Goal: Transaction & Acquisition: Purchase product/service

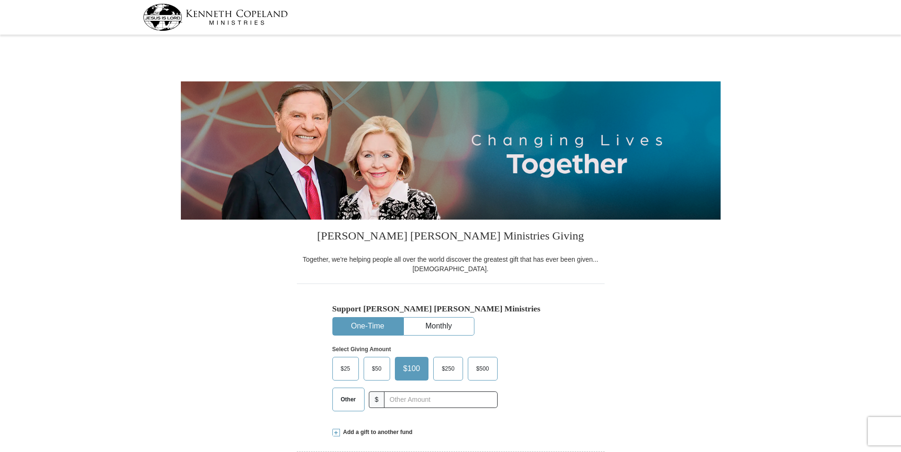
select select "GA"
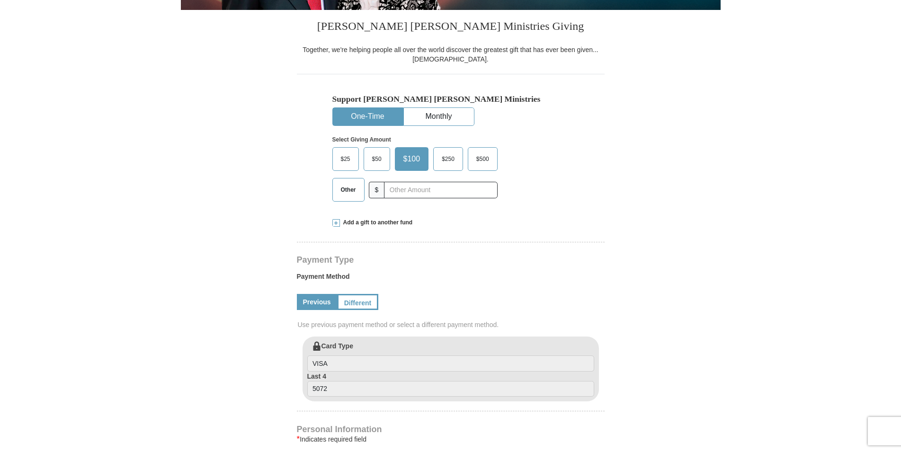
scroll to position [210, 0]
click at [402, 191] on input "text" at bounding box center [440, 190] width 113 height 17
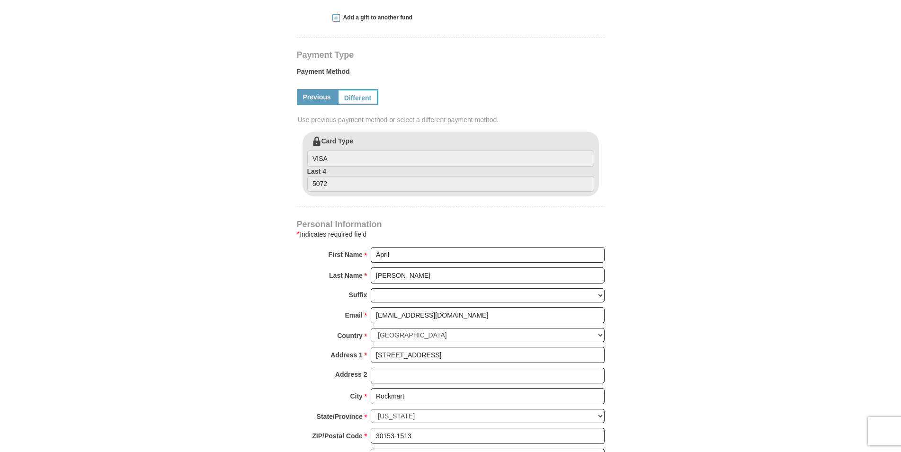
scroll to position [415, 0]
type input "160"
click at [356, 99] on link "Different" at bounding box center [357, 97] width 40 height 16
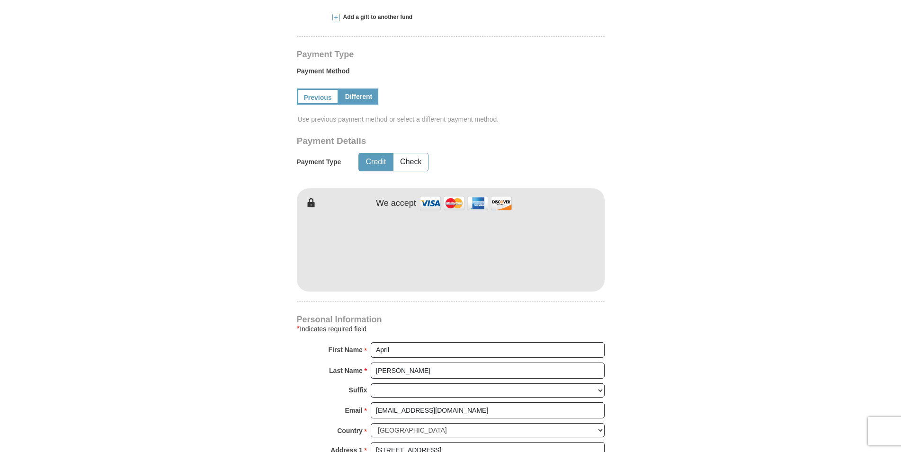
click at [454, 307] on div "[PERSON_NAME] [PERSON_NAME] Ministries Giving Together, we're helping people al…" at bounding box center [451, 271] width 308 height 934
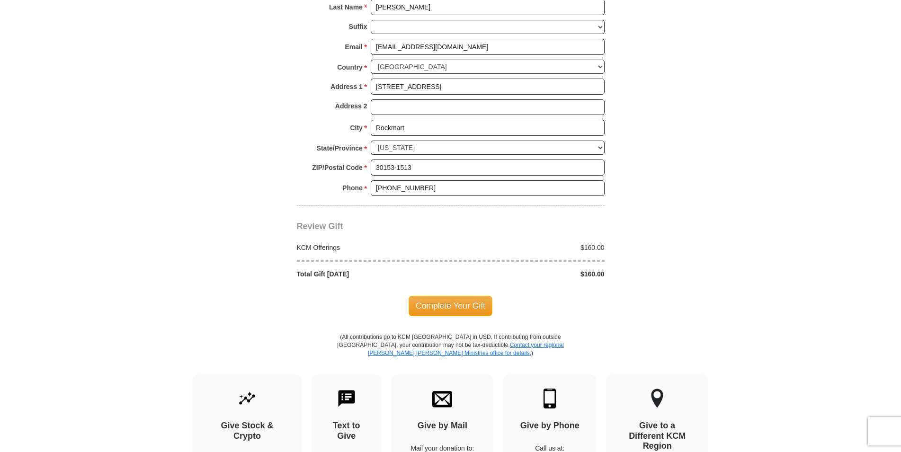
scroll to position [780, 0]
click at [438, 308] on span "Complete Your Gift" at bounding box center [451, 306] width 84 height 20
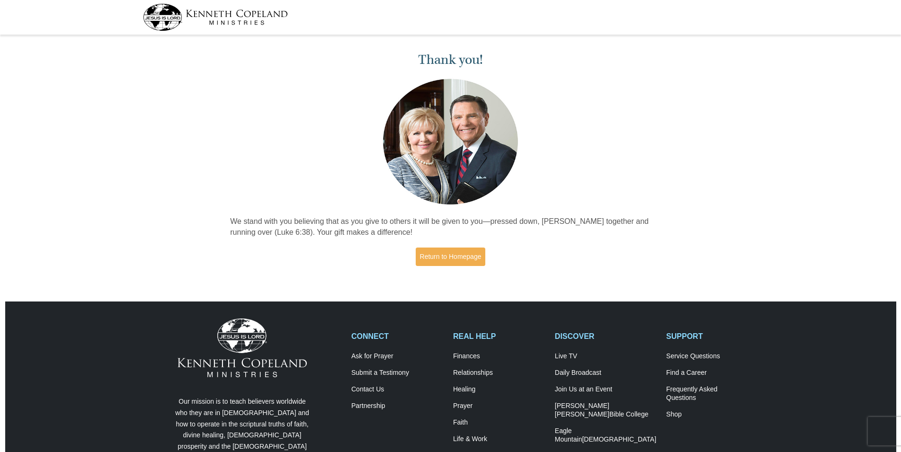
click at [159, 25] on img at bounding box center [215, 17] width 145 height 27
